Goal: Information Seeking & Learning: Learn about a topic

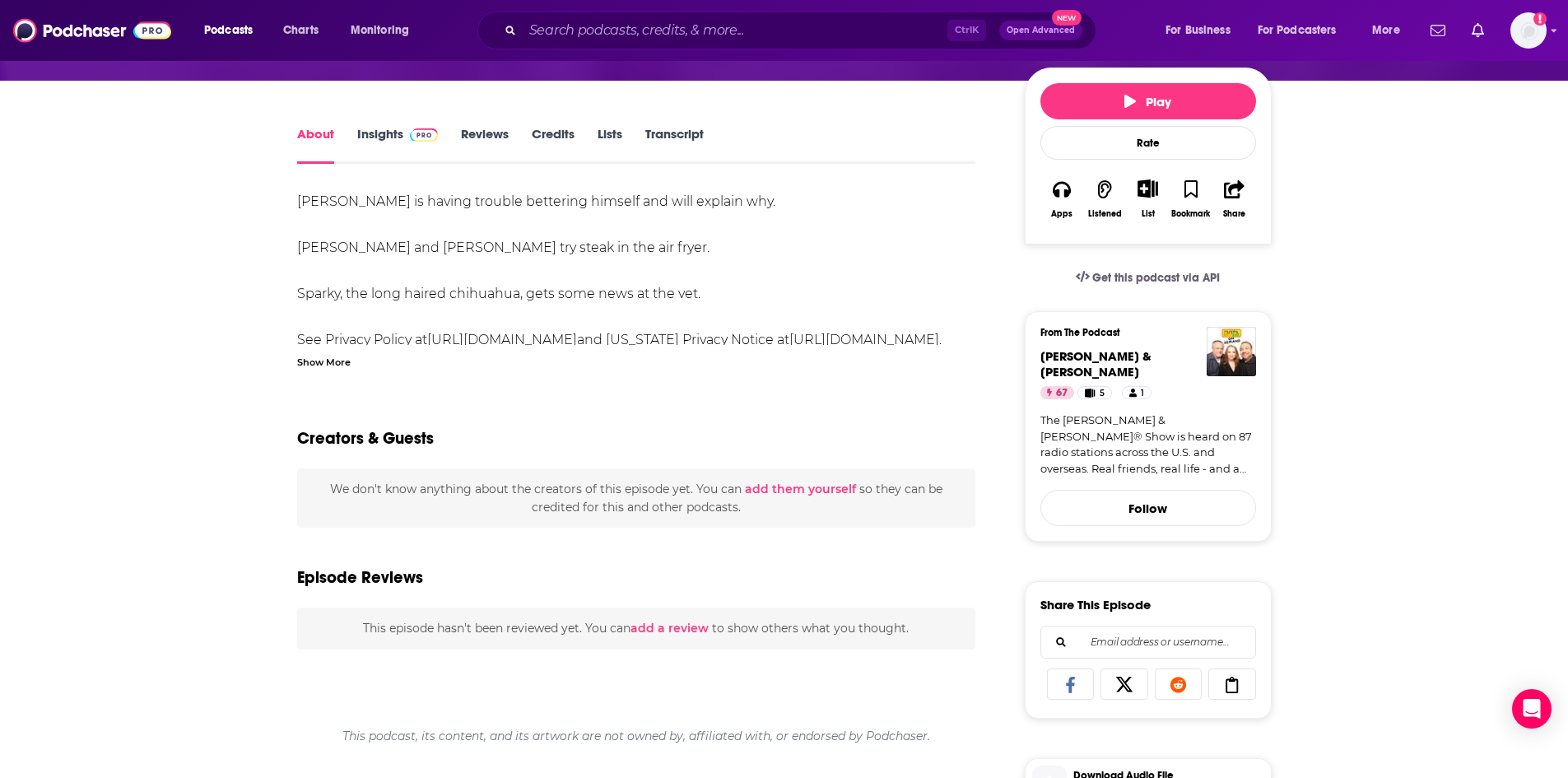
scroll to position [247, 0]
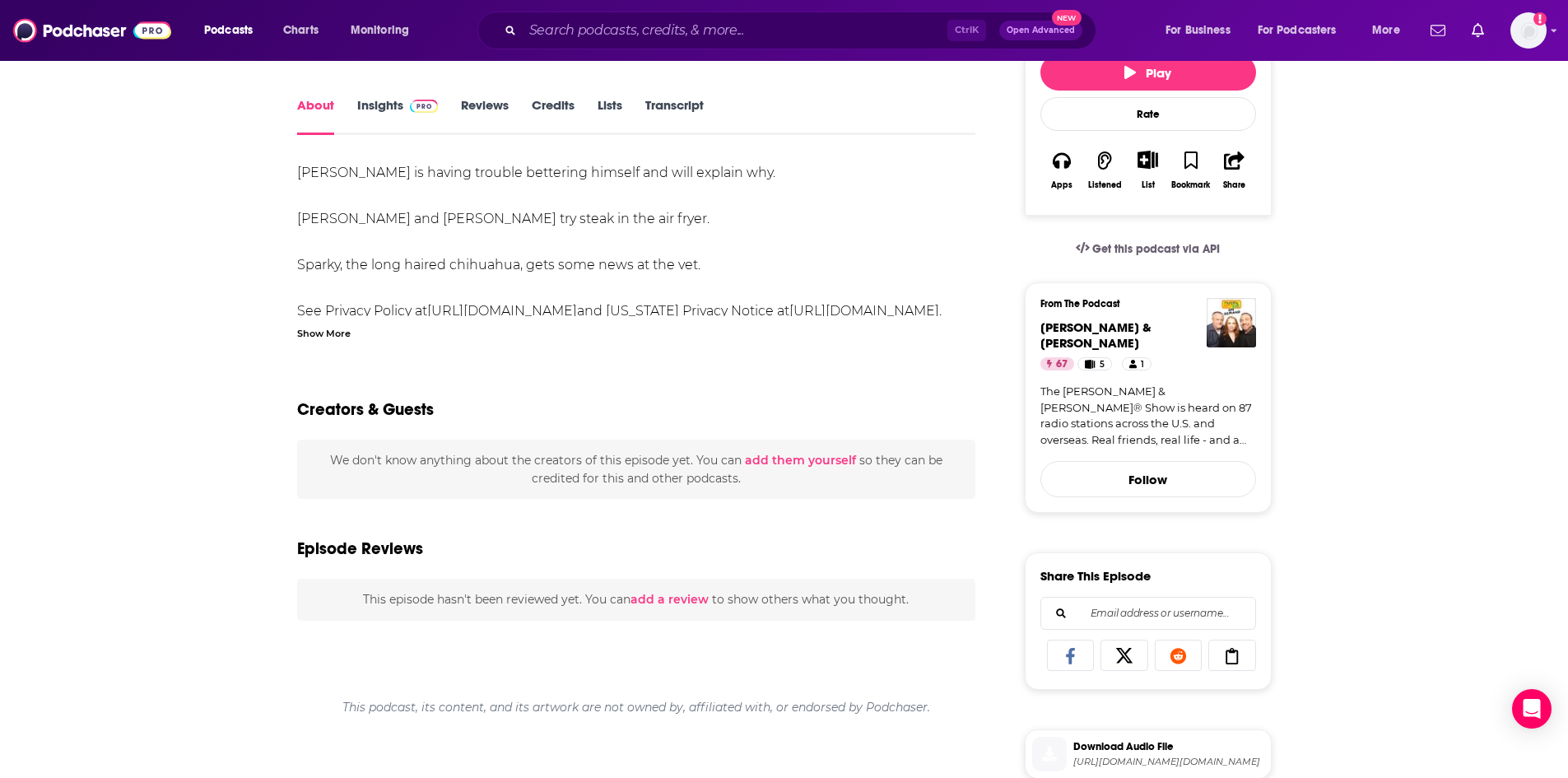
click at [338, 336] on div "Show More" at bounding box center [324, 332] width 54 height 16
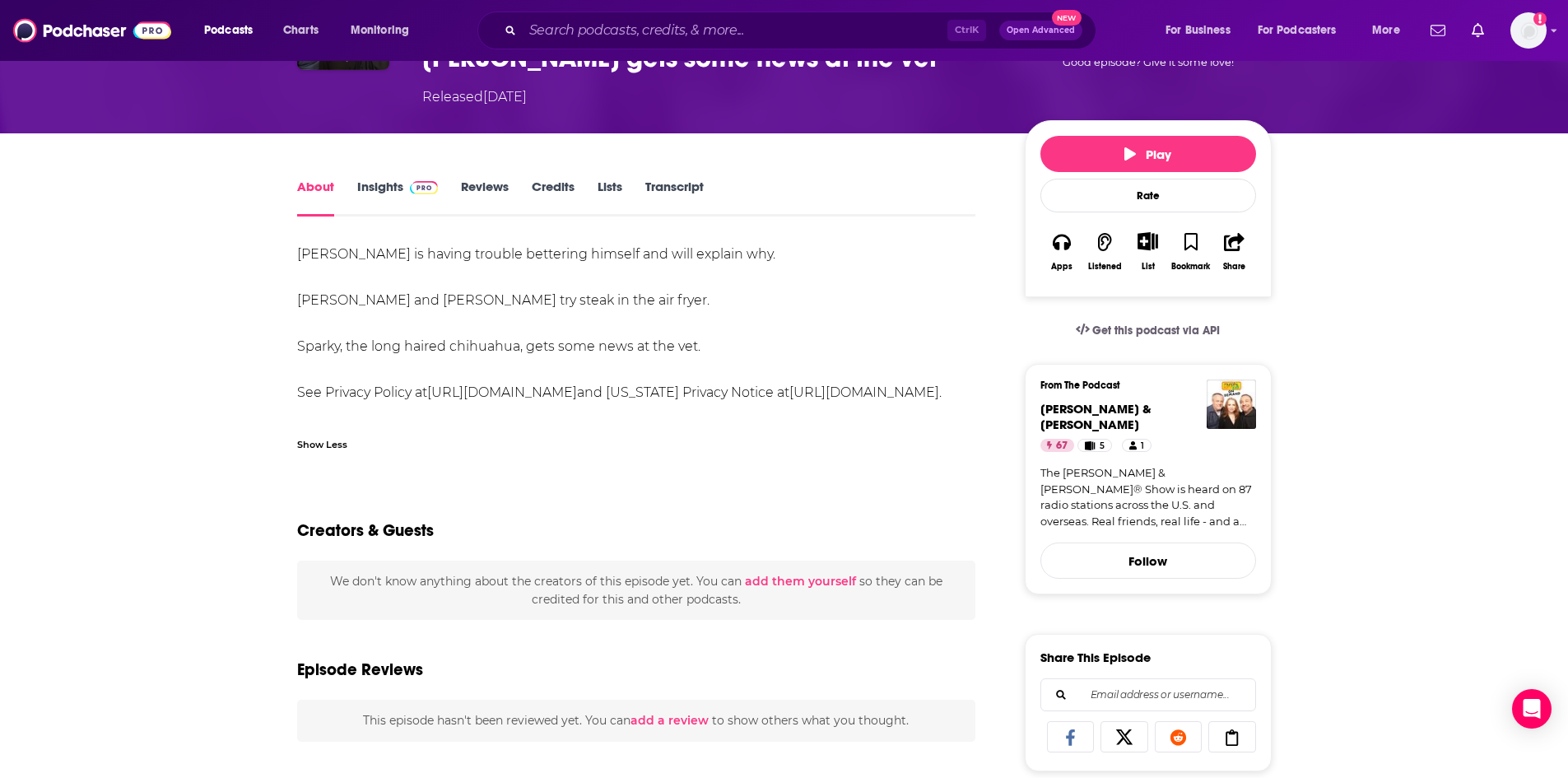
scroll to position [165, 0]
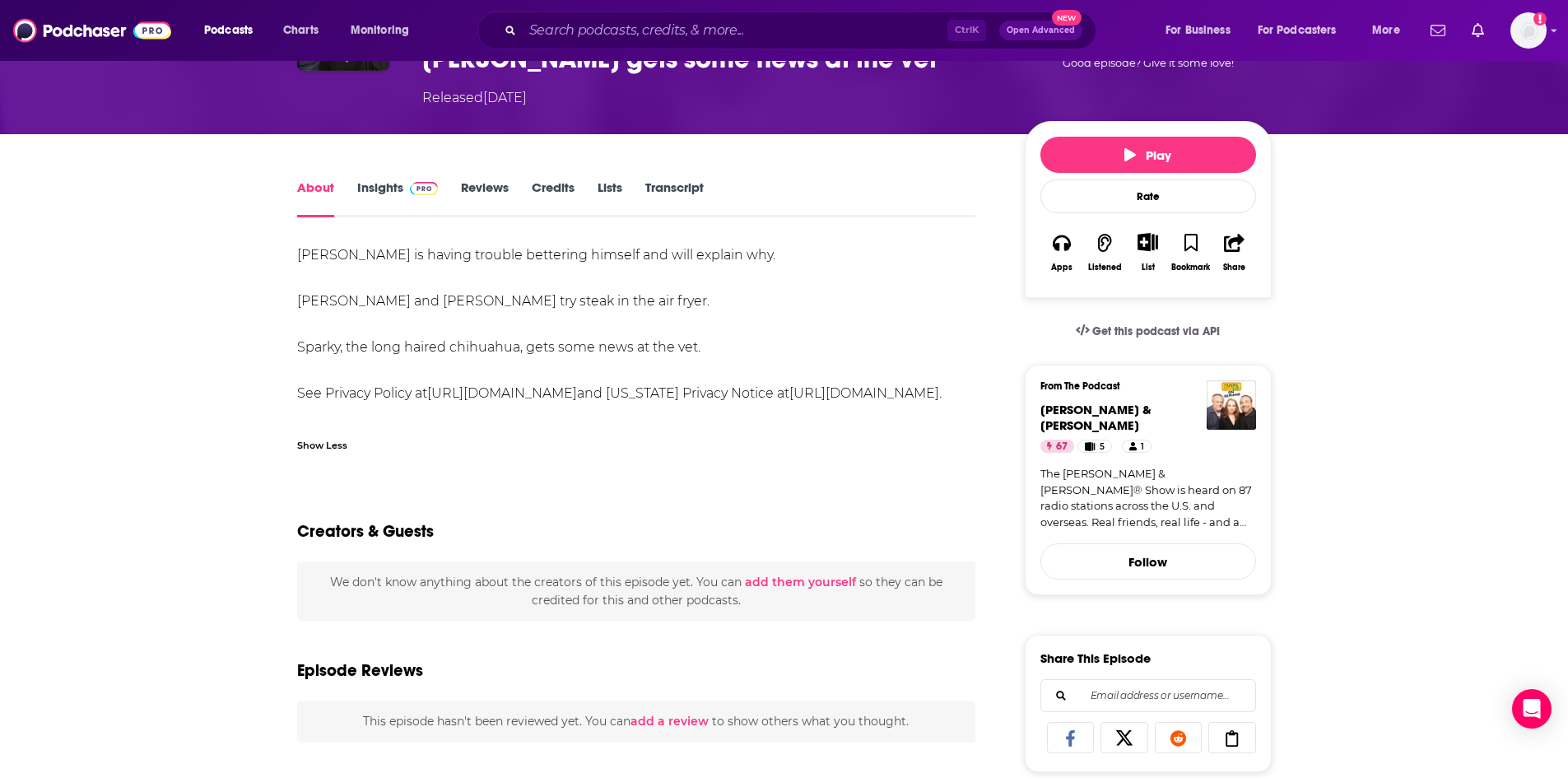
click at [371, 186] on link "Insights" at bounding box center [398, 197] width 81 height 37
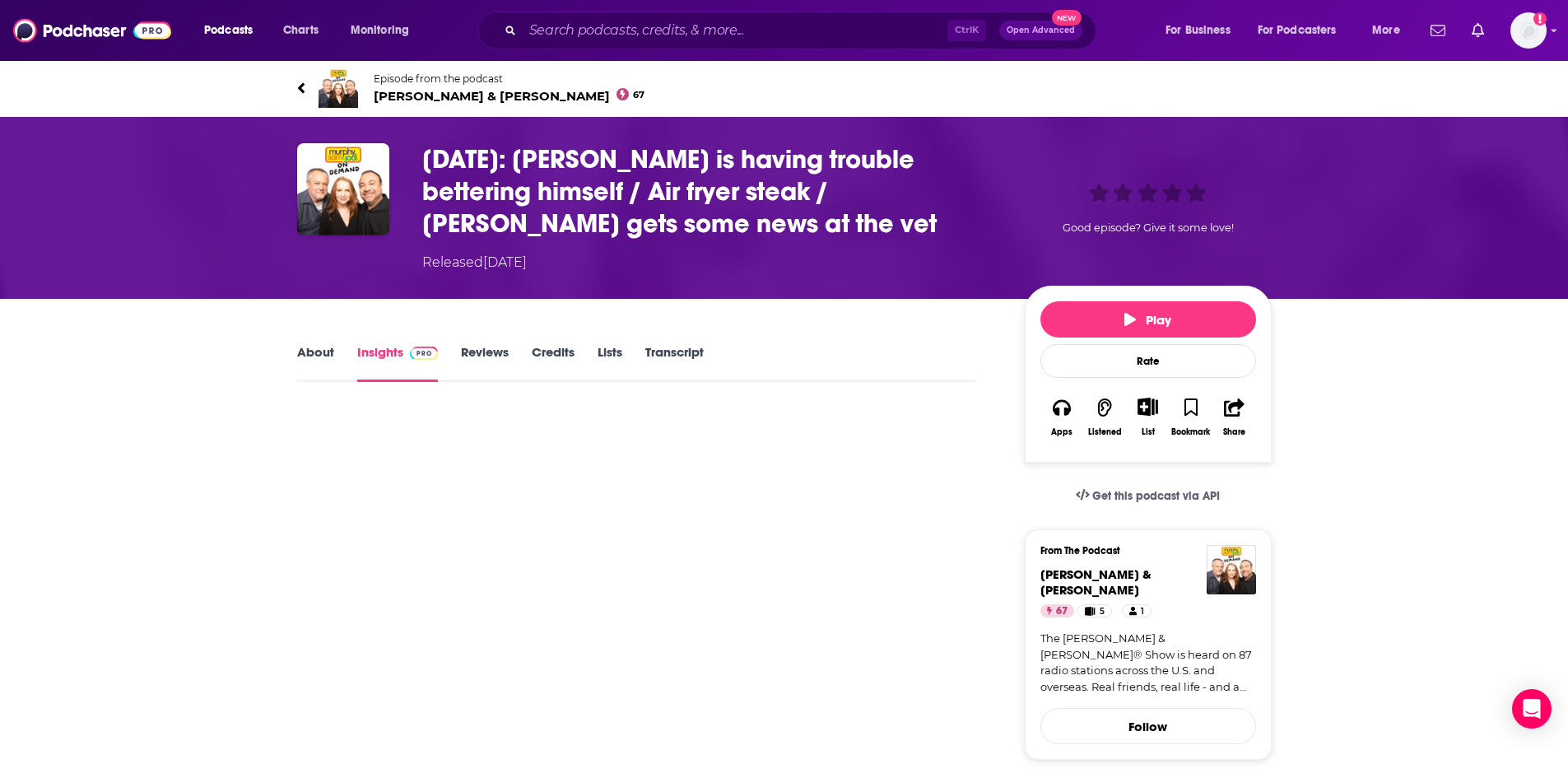
click at [463, 185] on h3 "[DATE]: [PERSON_NAME] is having trouble bettering himself / Air fryer steak / […" at bounding box center [710, 191] width 576 height 96
click at [504, 350] on link "Reviews" at bounding box center [485, 362] width 48 height 37
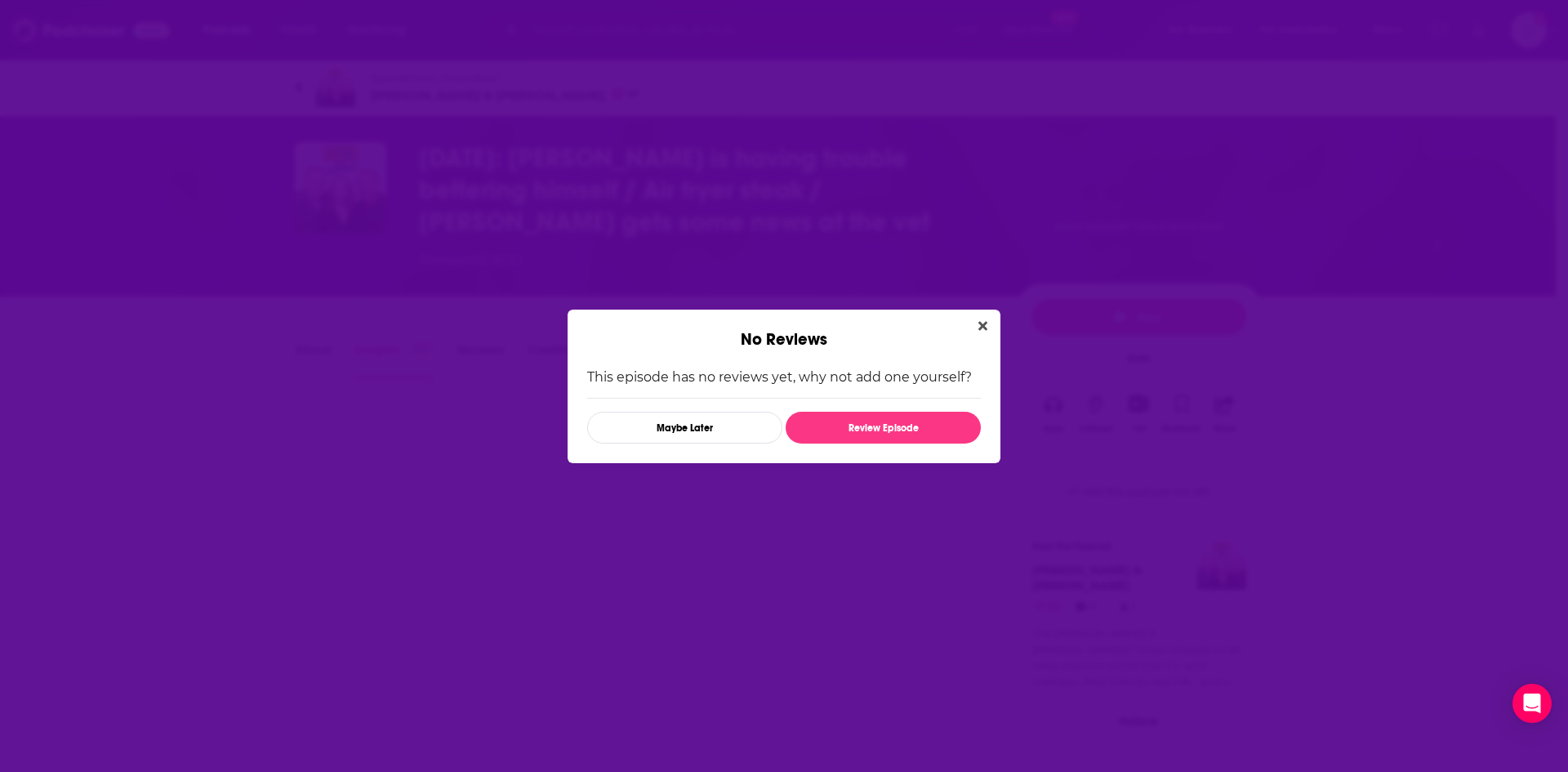
click at [674, 354] on div "This episode has no reviews yet, why not add one yourself? Maybe Later Review E…" at bounding box center [784, 406] width 433 height 113
click at [978, 318] on button "Close" at bounding box center [982, 326] width 22 height 21
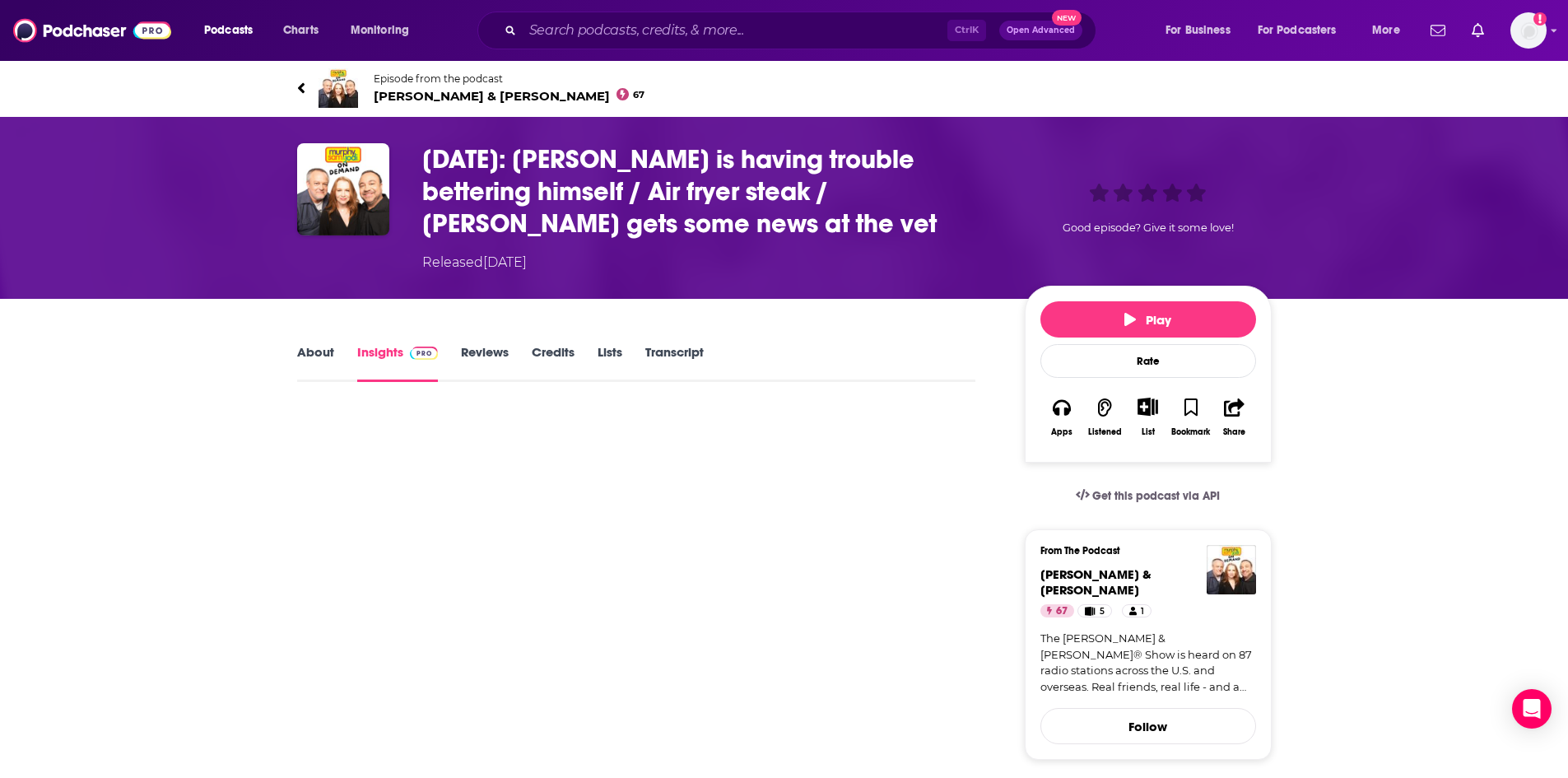
click at [693, 357] on link "Transcript" at bounding box center [675, 362] width 59 height 37
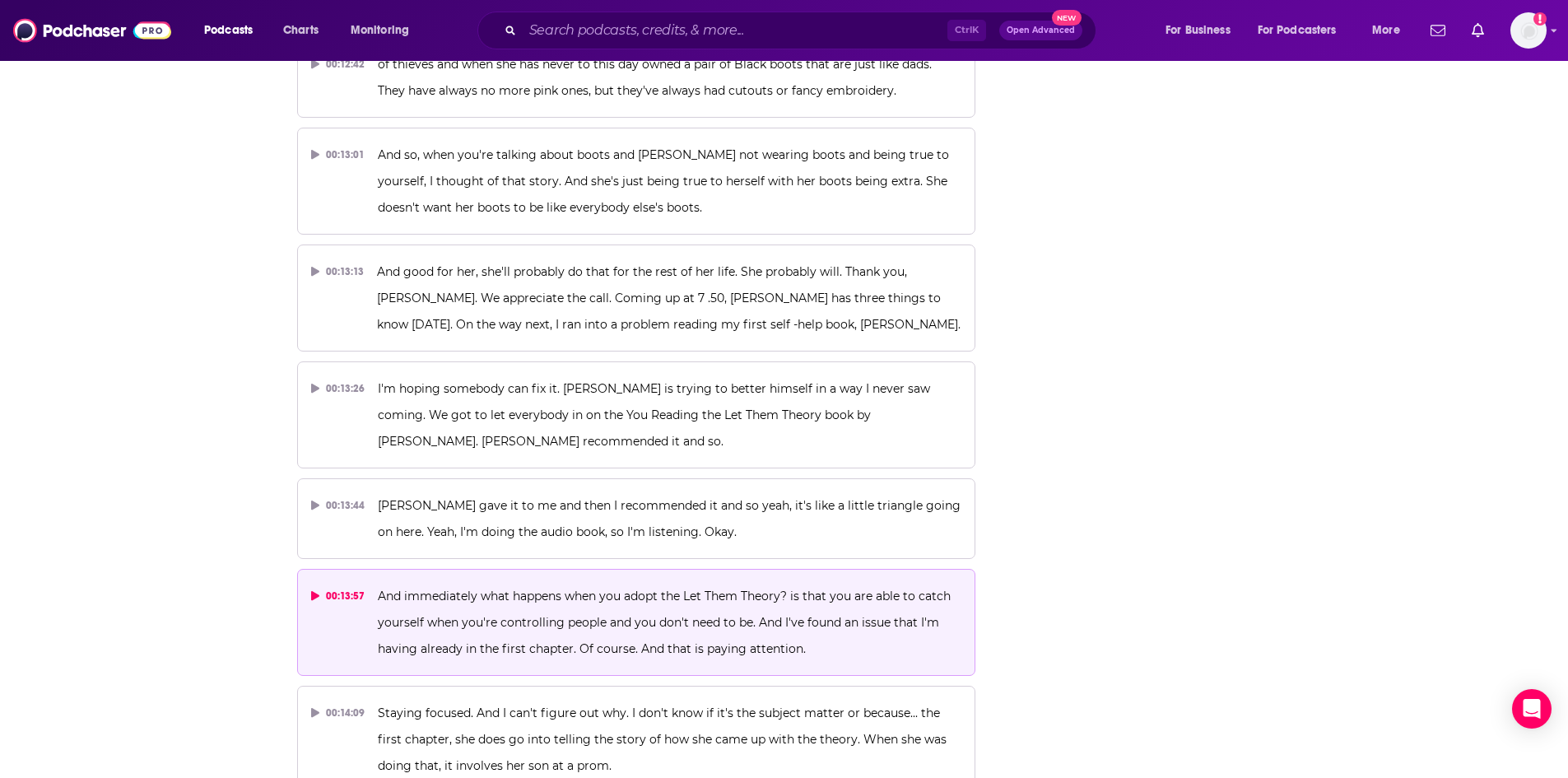
scroll to position [13361, 0]
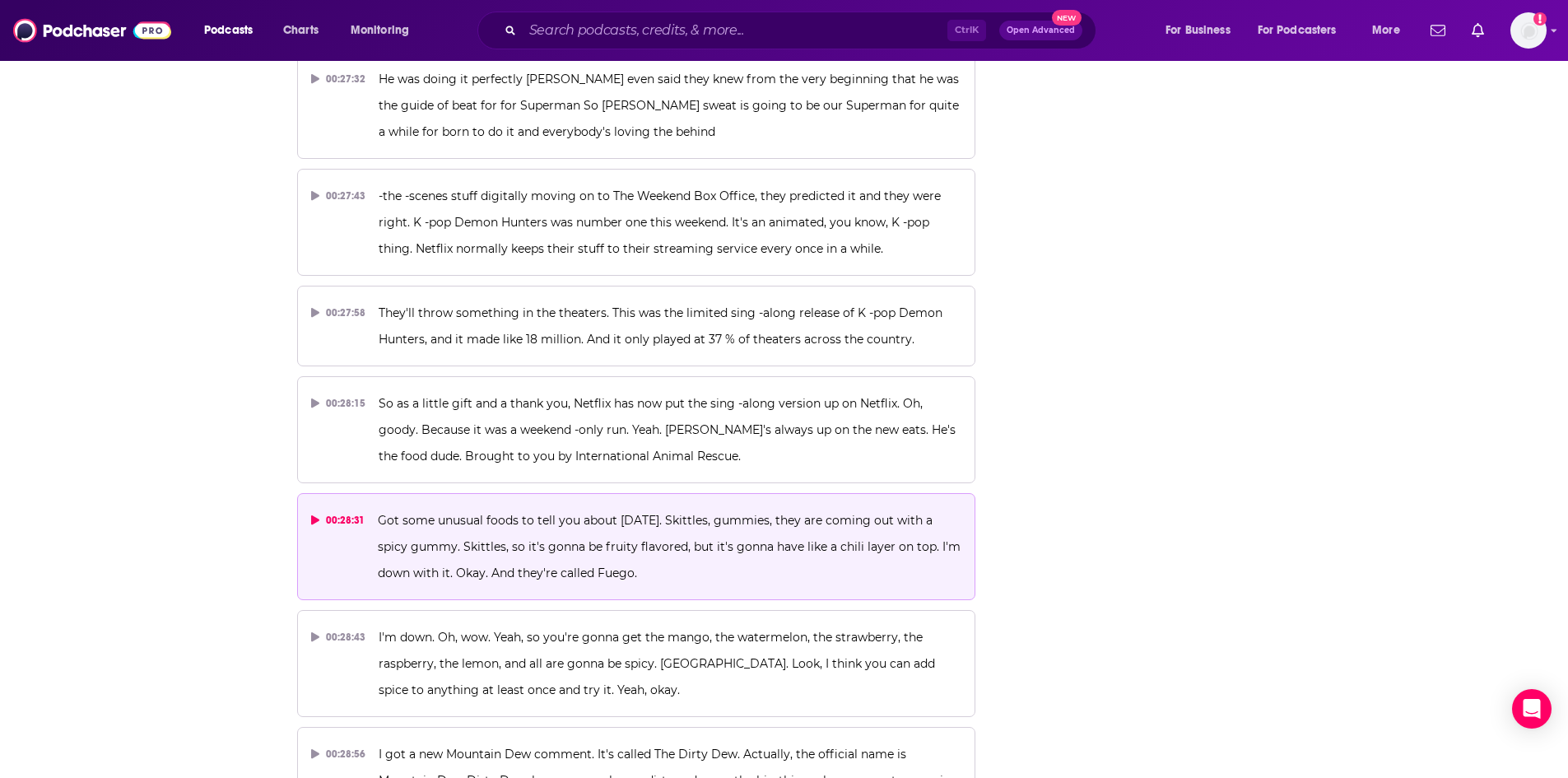
click at [680, 513] on span "Got some unusual foods to tell you about [DATE]. Skittles, gummies, they are co…" at bounding box center [670, 547] width 586 height 68
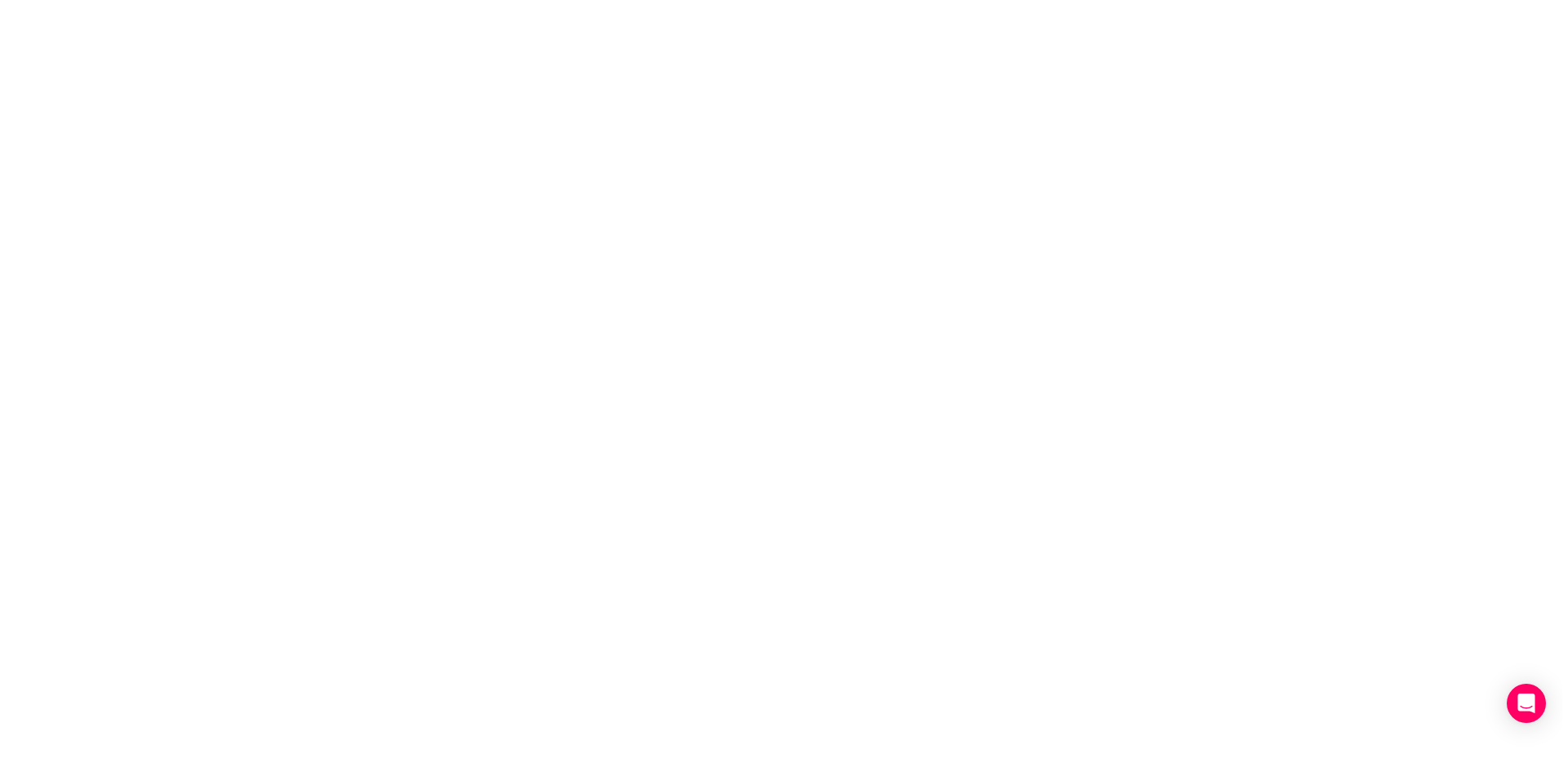
scroll to position [0, 0]
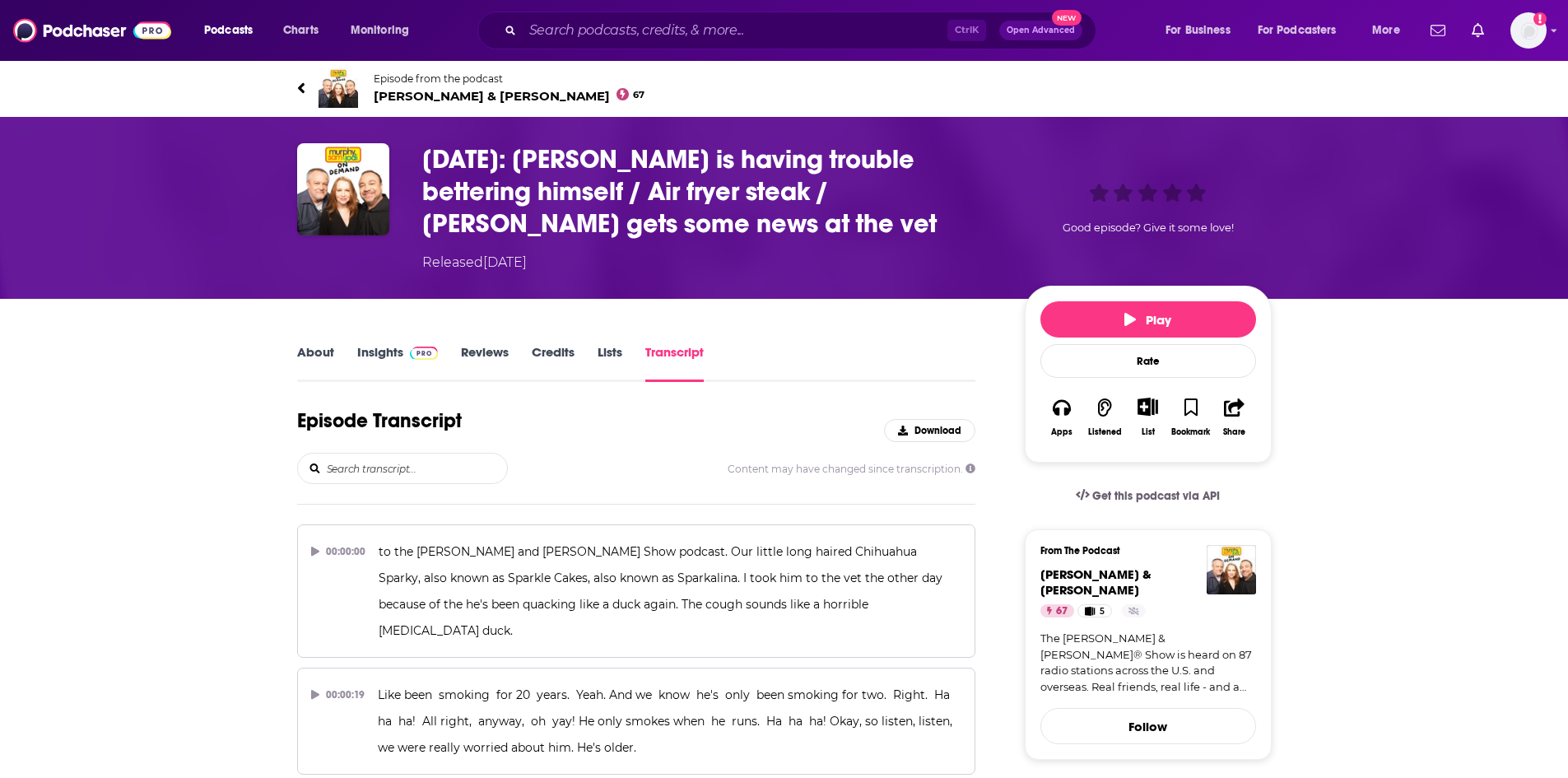
scroll to position [13361, 0]
